Goal: Transaction & Acquisition: Book appointment/travel/reservation

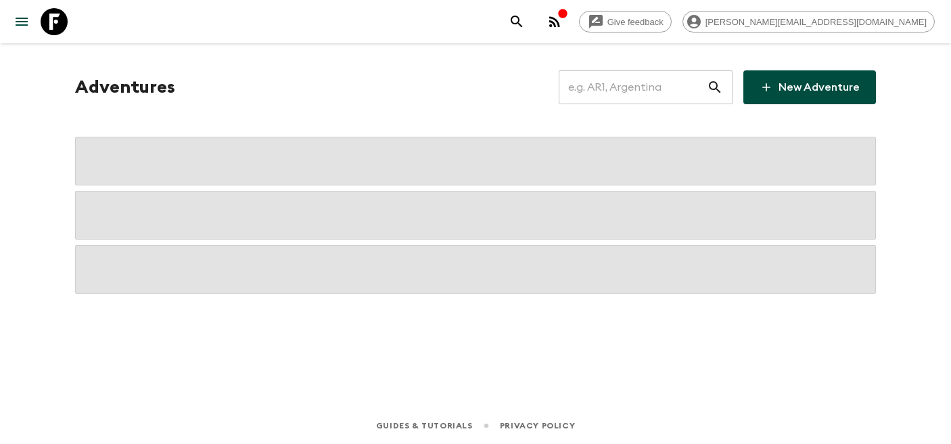
click at [623, 88] on input "text" at bounding box center [633, 87] width 148 height 38
type input "id1"
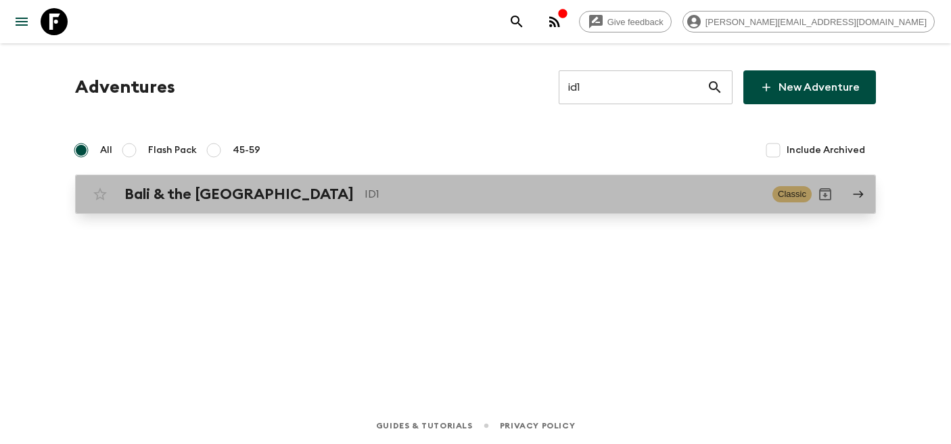
click at [206, 206] on div "Bali & the Gili Islands ID1 Classic" at bounding box center [449, 194] width 725 height 27
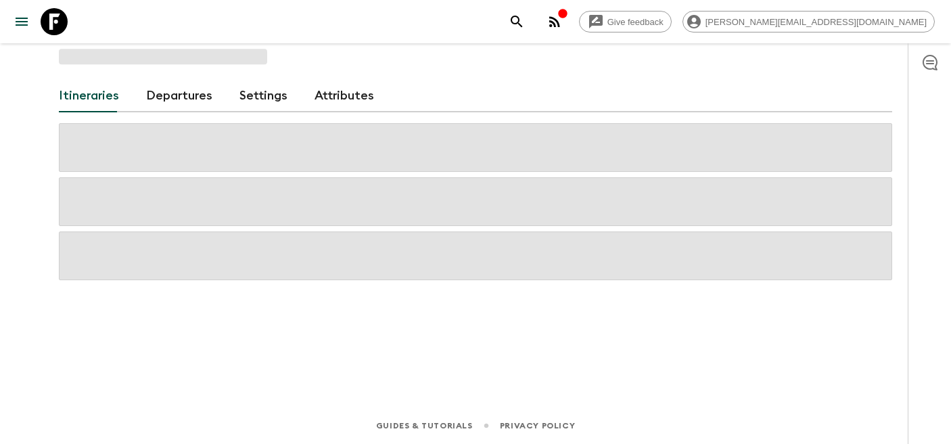
click at [162, 108] on link "Departures" at bounding box center [179, 96] width 66 height 32
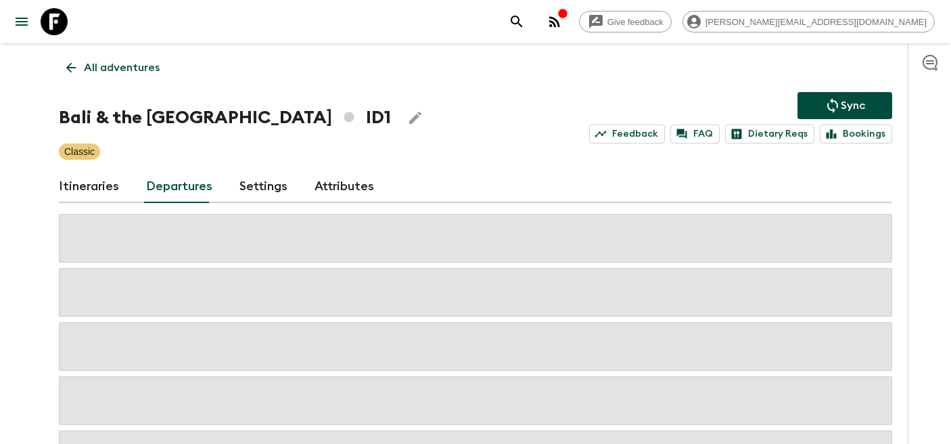
click at [30, 267] on div "Give feedback rebecca.m@flashpack.com All adventures Bali & the Gili Islands ID…" at bounding box center [475, 276] width 951 height 553
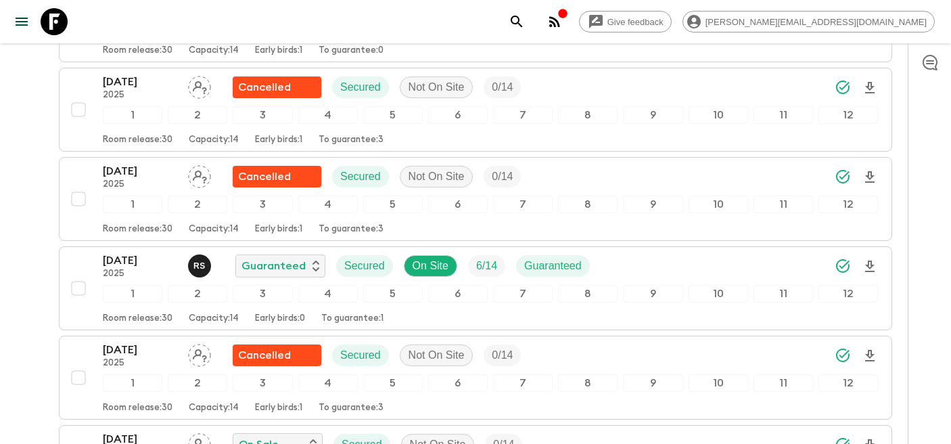
scroll to position [872, 0]
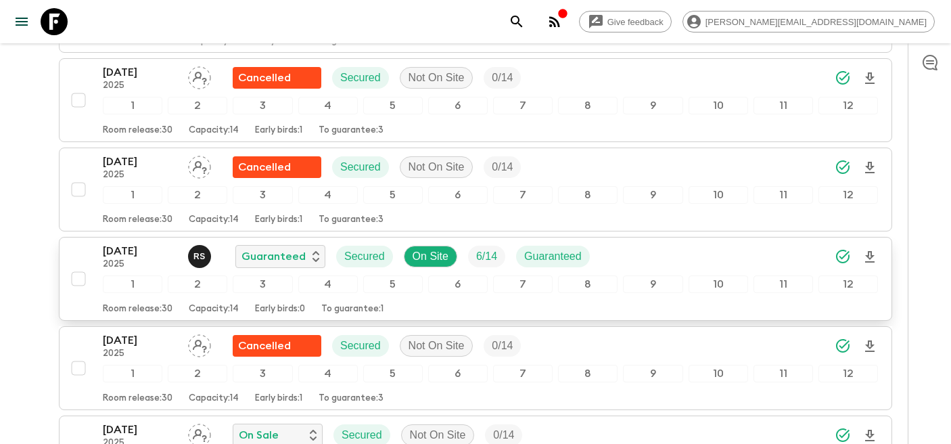
click at [129, 253] on p "15 Oct 2025" at bounding box center [140, 251] width 74 height 16
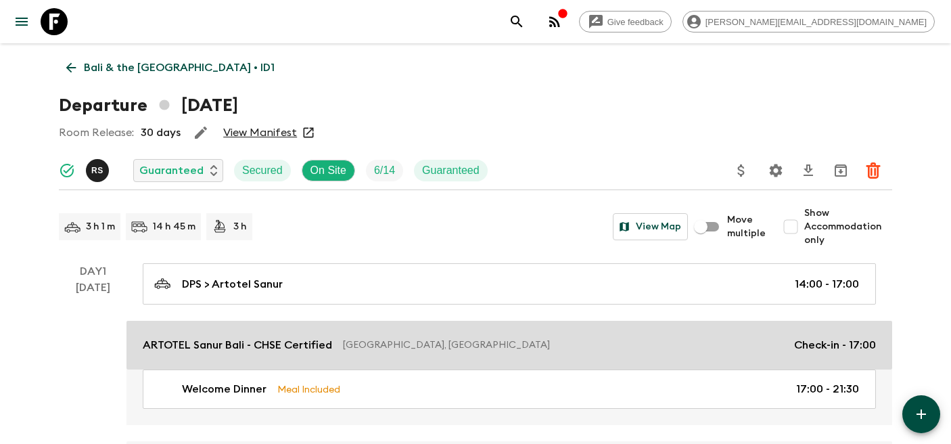
click at [562, 338] on p "Bali, Indonesia" at bounding box center [563, 345] width 440 height 14
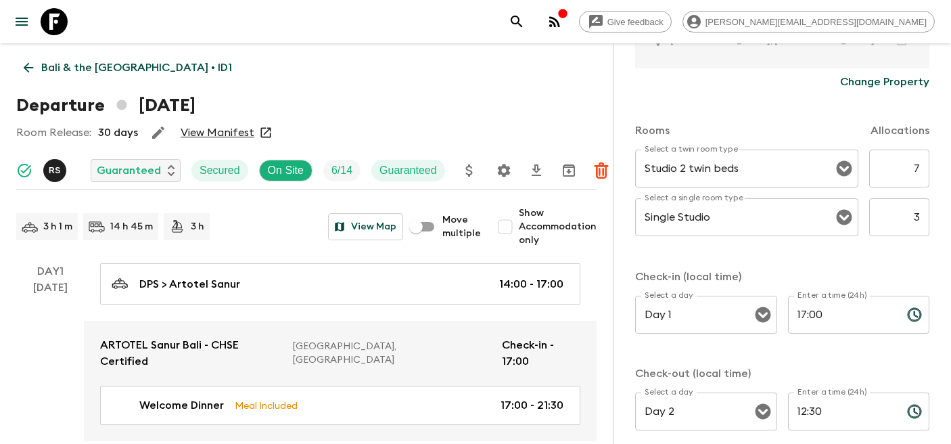
scroll to position [219, 0]
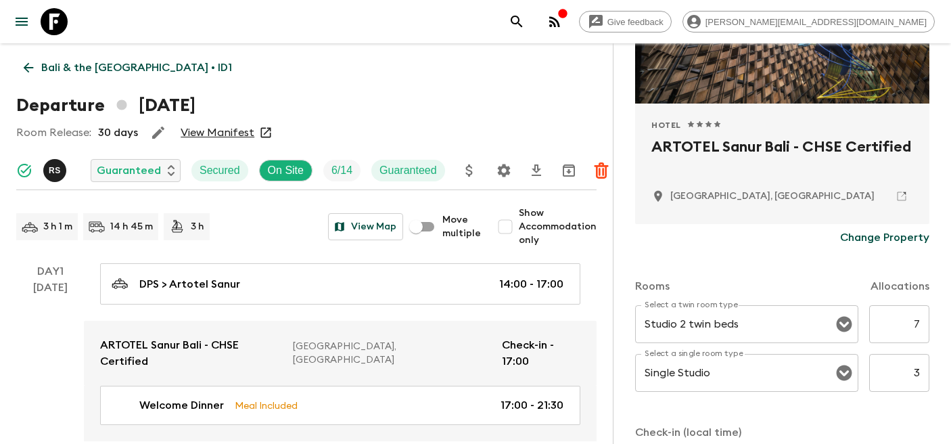
click at [899, 191] on icon at bounding box center [902, 196] width 12 height 12
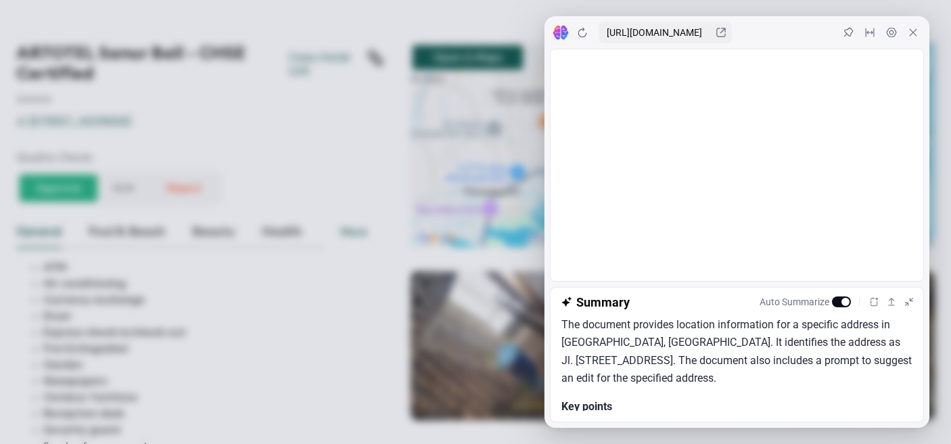
click at [754, 366] on p "The document provides location information for a specific address in [GEOGRAPHI…" at bounding box center [737, 352] width 351 height 72
click at [913, 37] on icon at bounding box center [913, 32] width 11 height 11
